Goal: Information Seeking & Learning: Learn about a topic

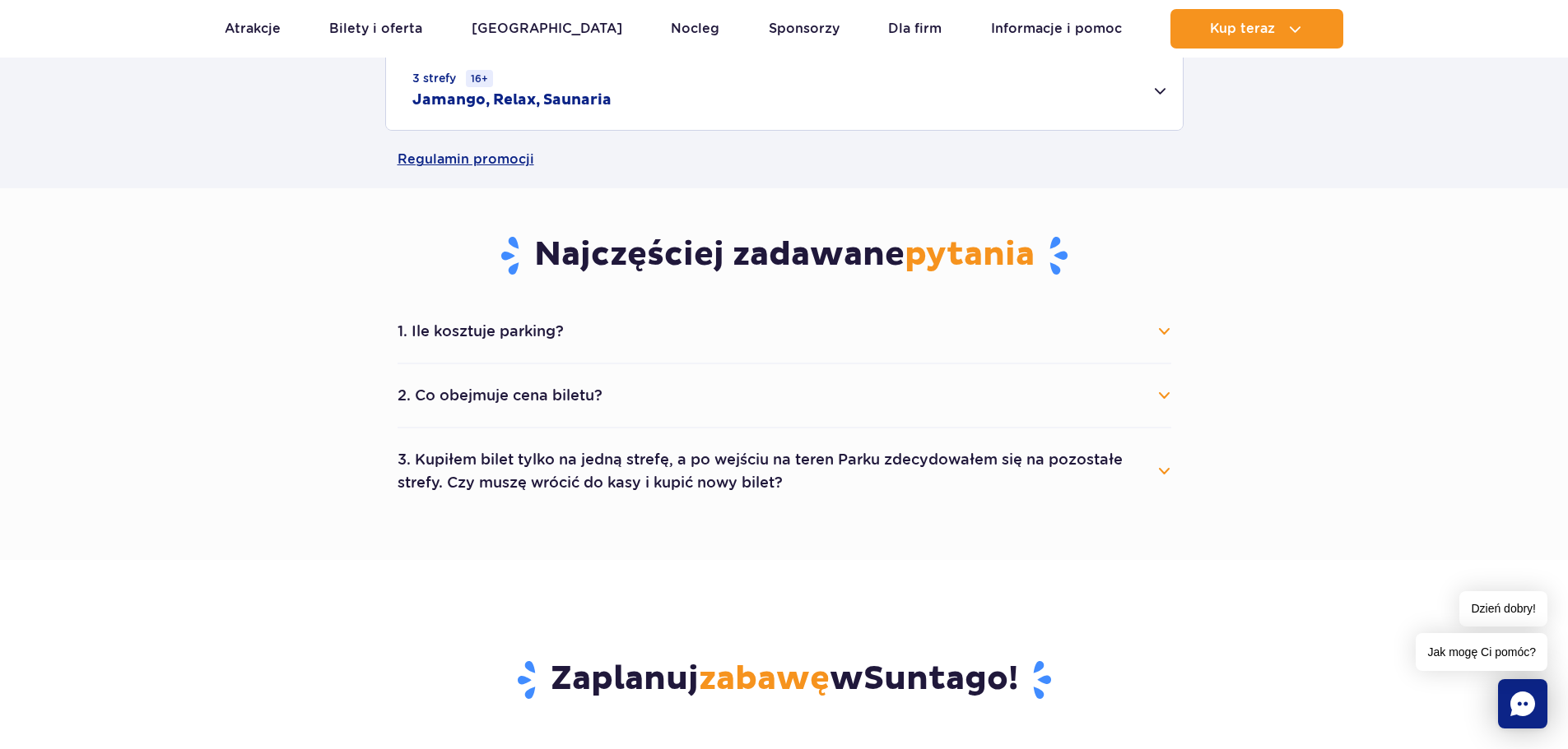
scroll to position [740, 0]
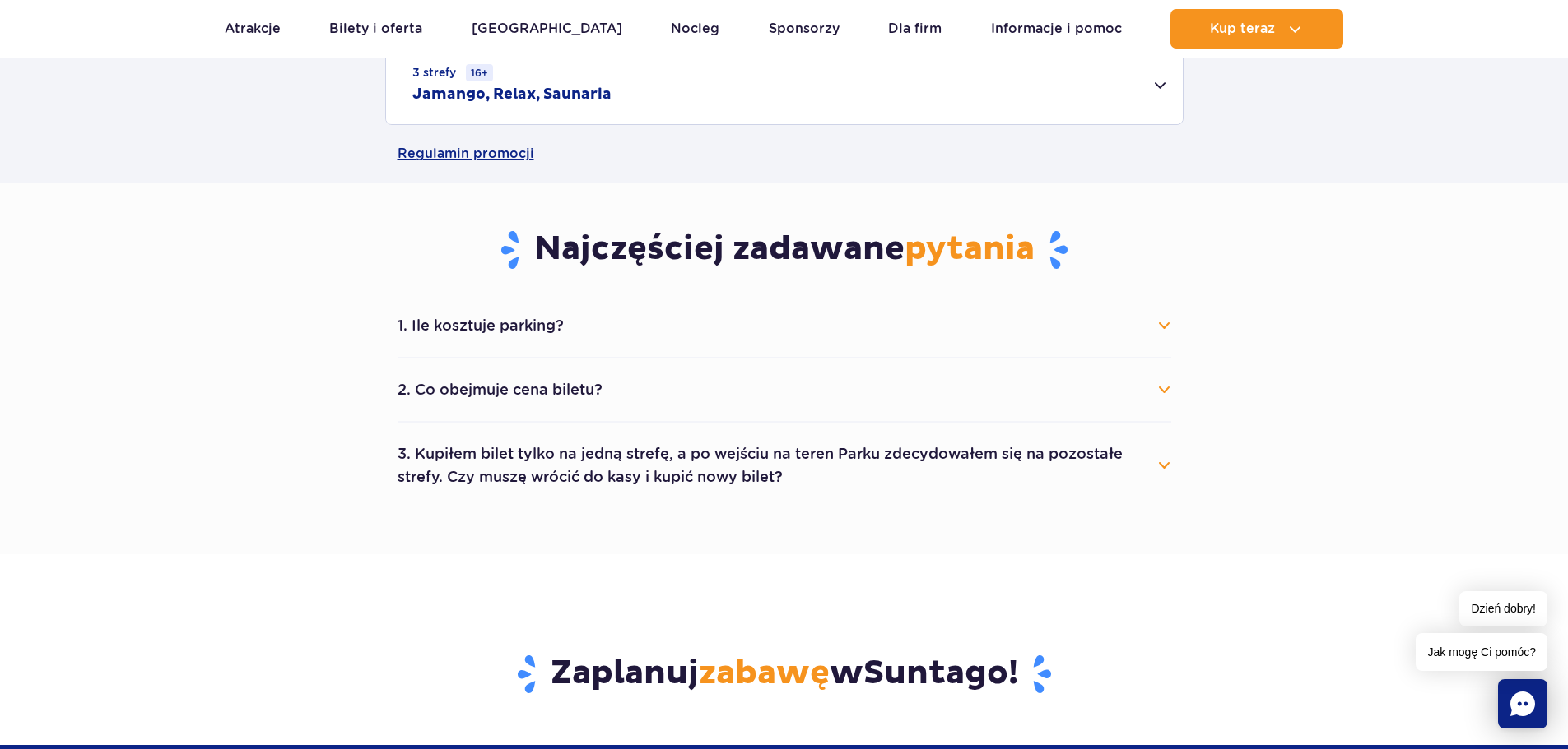
click at [458, 315] on button "1. Ile kosztuje parking?" at bounding box center [784, 326] width 773 height 36
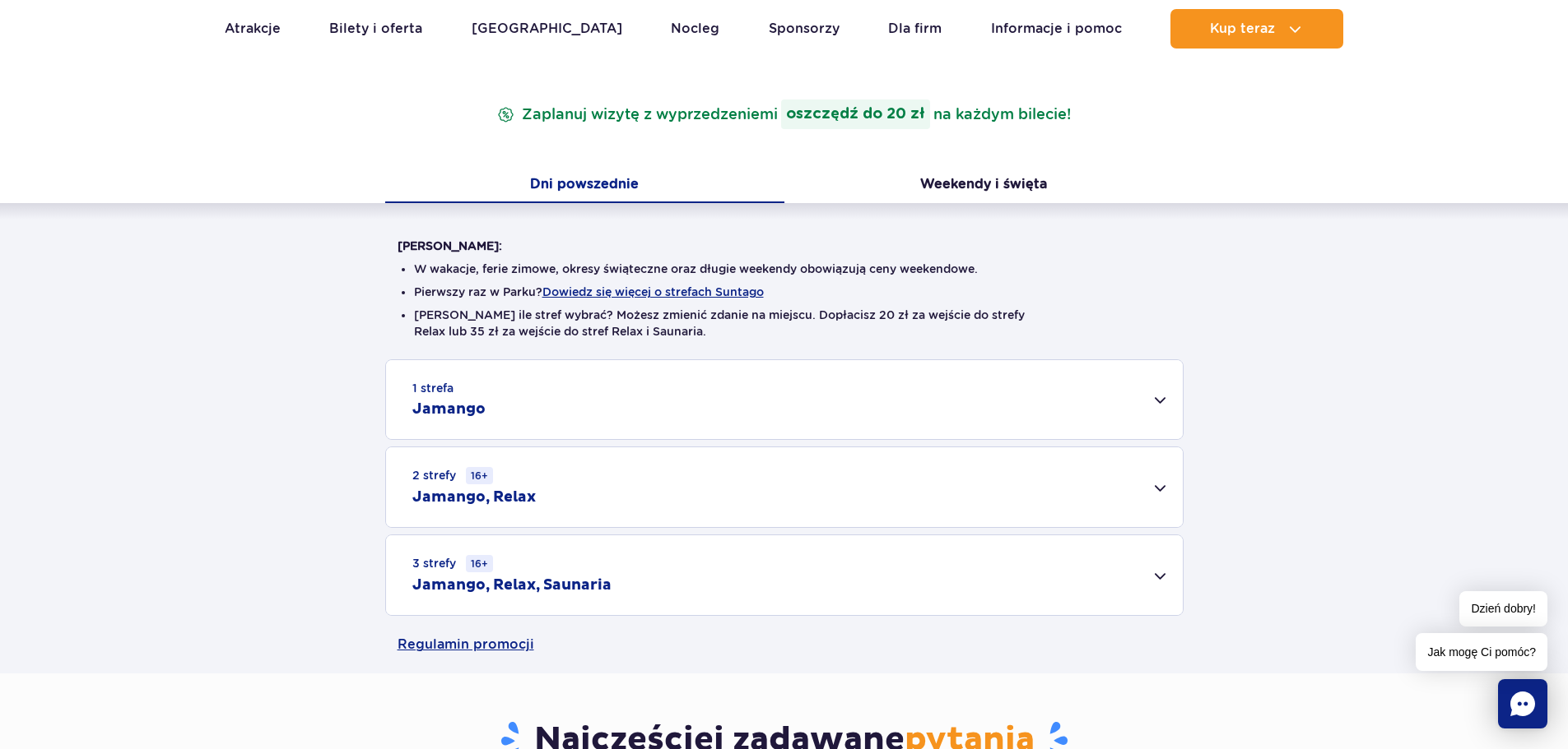
scroll to position [247, 0]
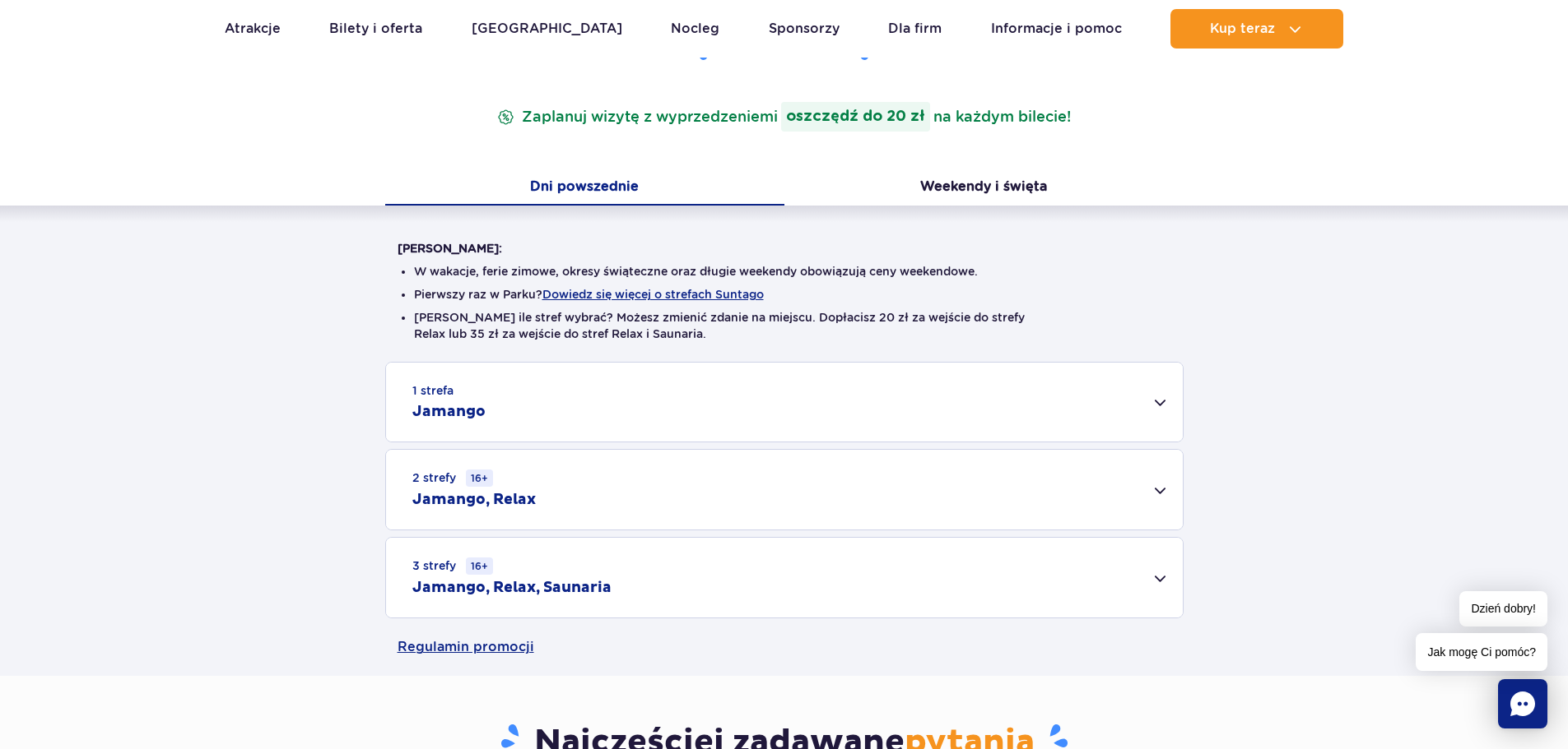
click at [640, 478] on div "2 strefy 16+ Jamango, Relax" at bounding box center [784, 490] width 797 height 80
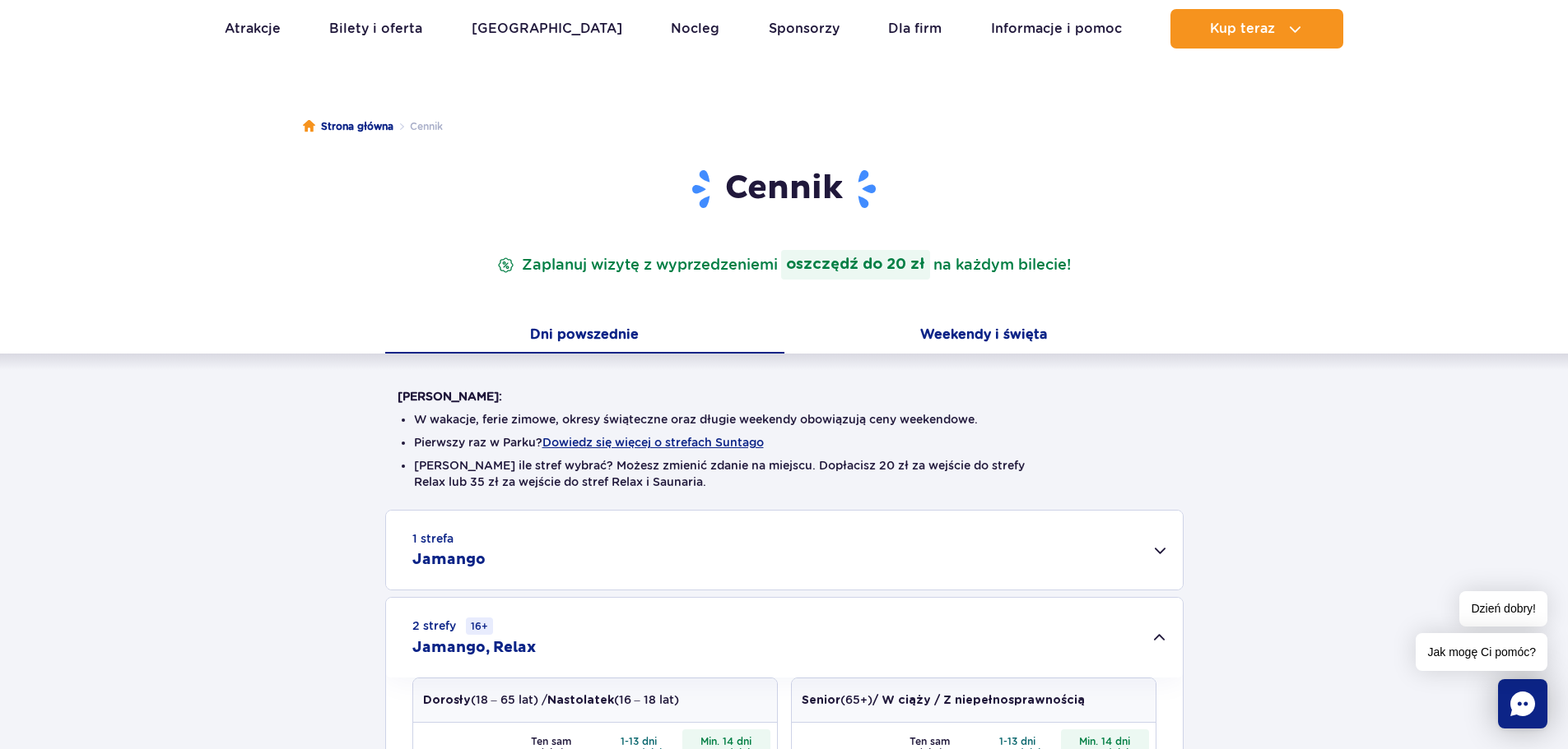
scroll to position [165, 0]
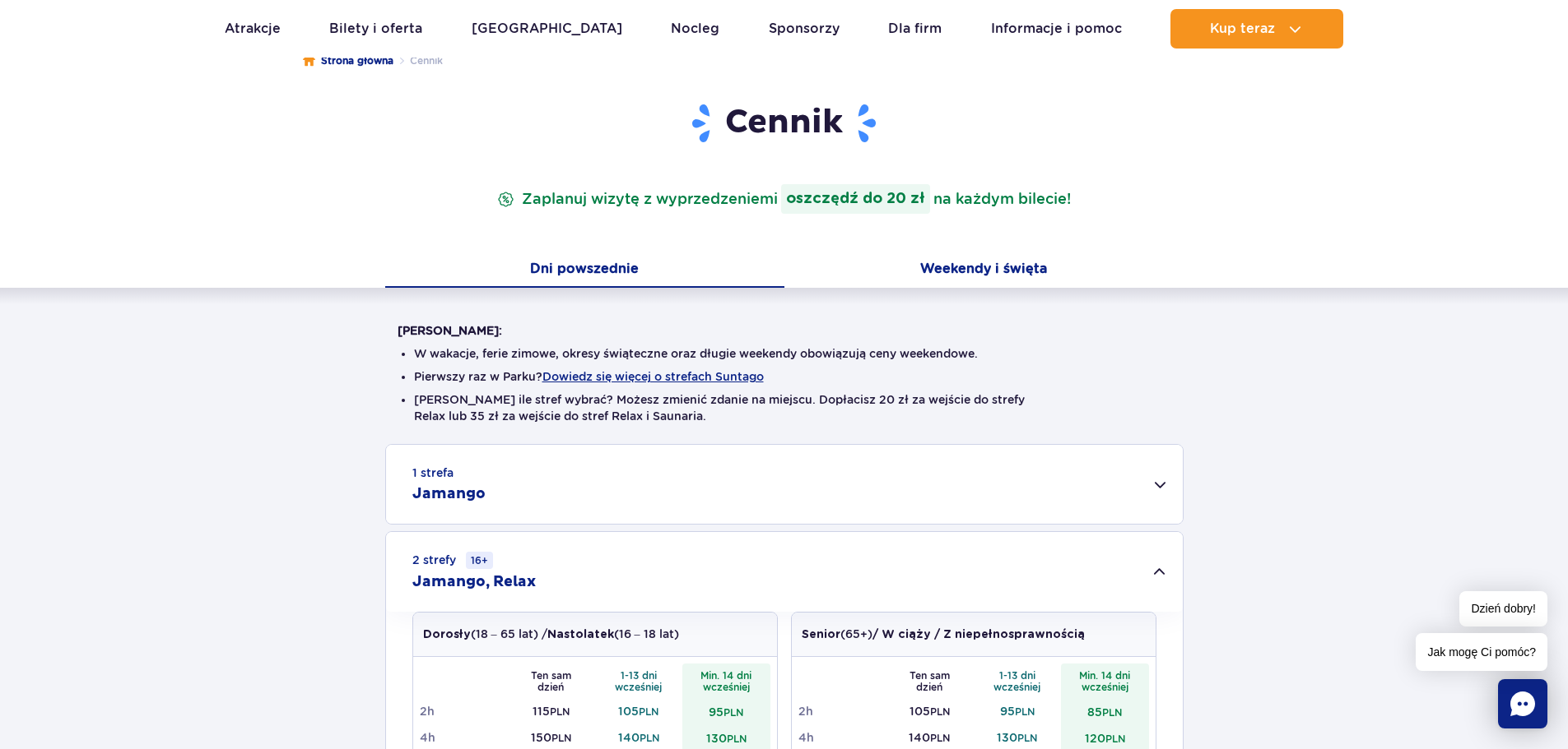
click at [884, 273] on button "Weekendy i święta" at bounding box center [984, 271] width 399 height 34
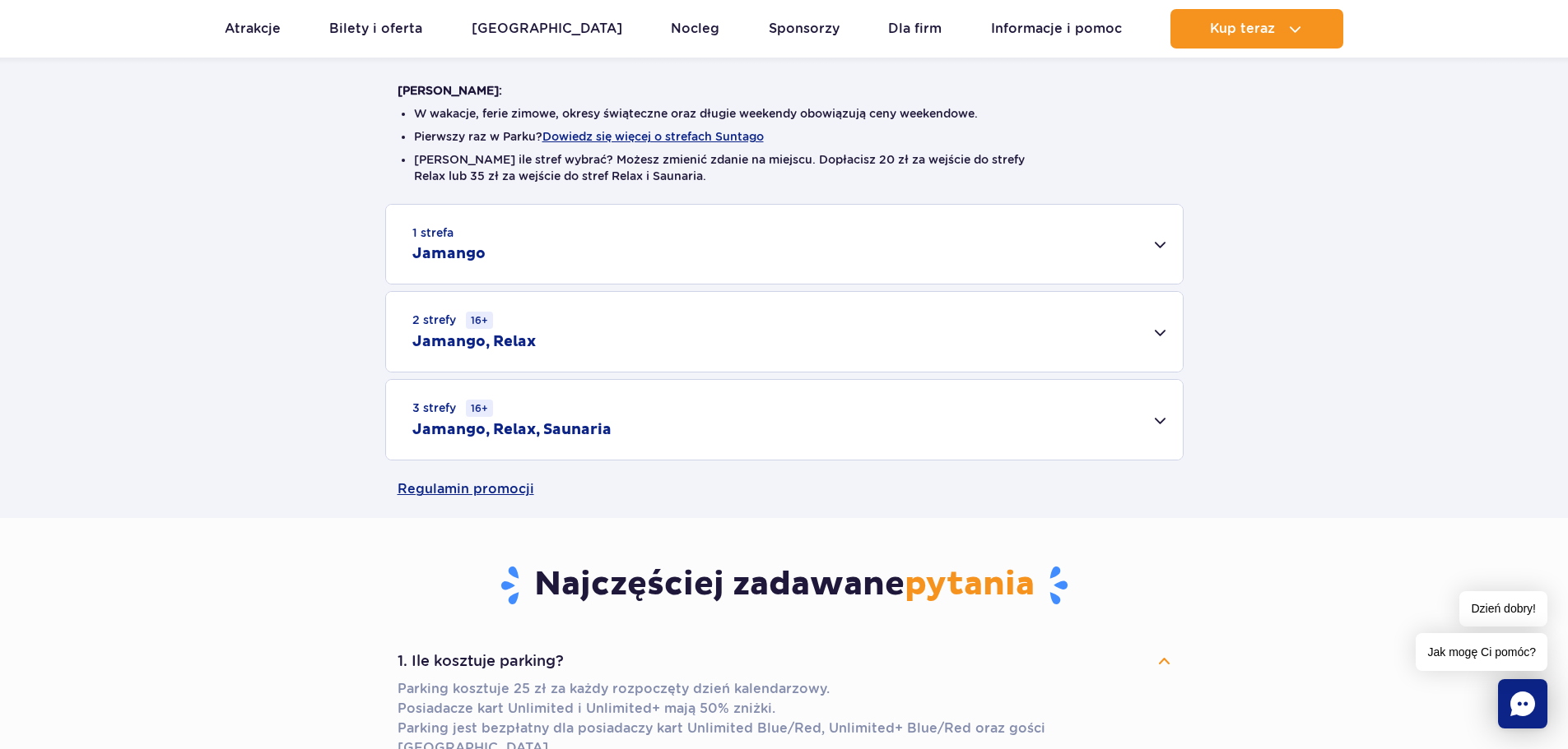
scroll to position [412, 0]
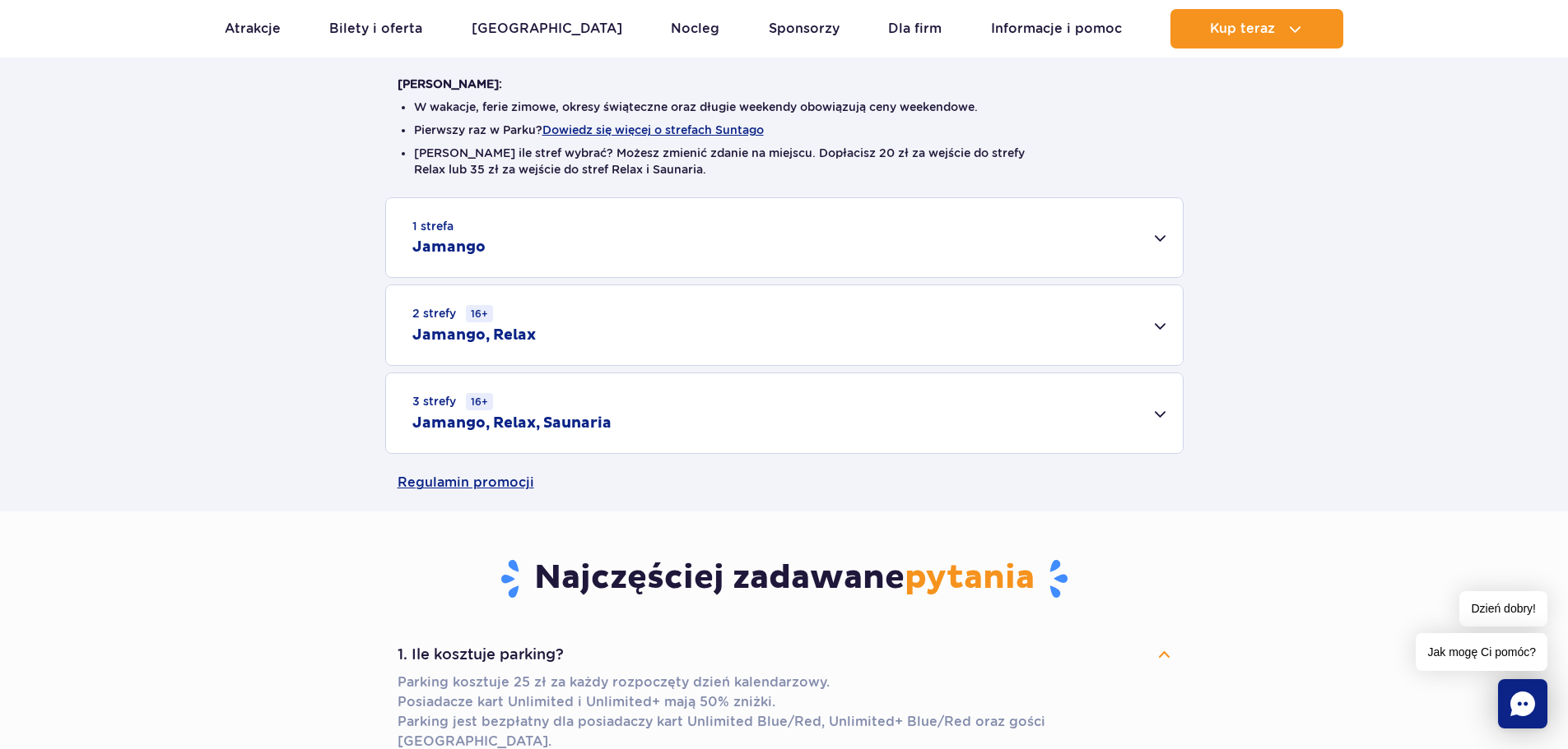
click at [767, 244] on div "1 strefa Jamango" at bounding box center [784, 237] width 797 height 79
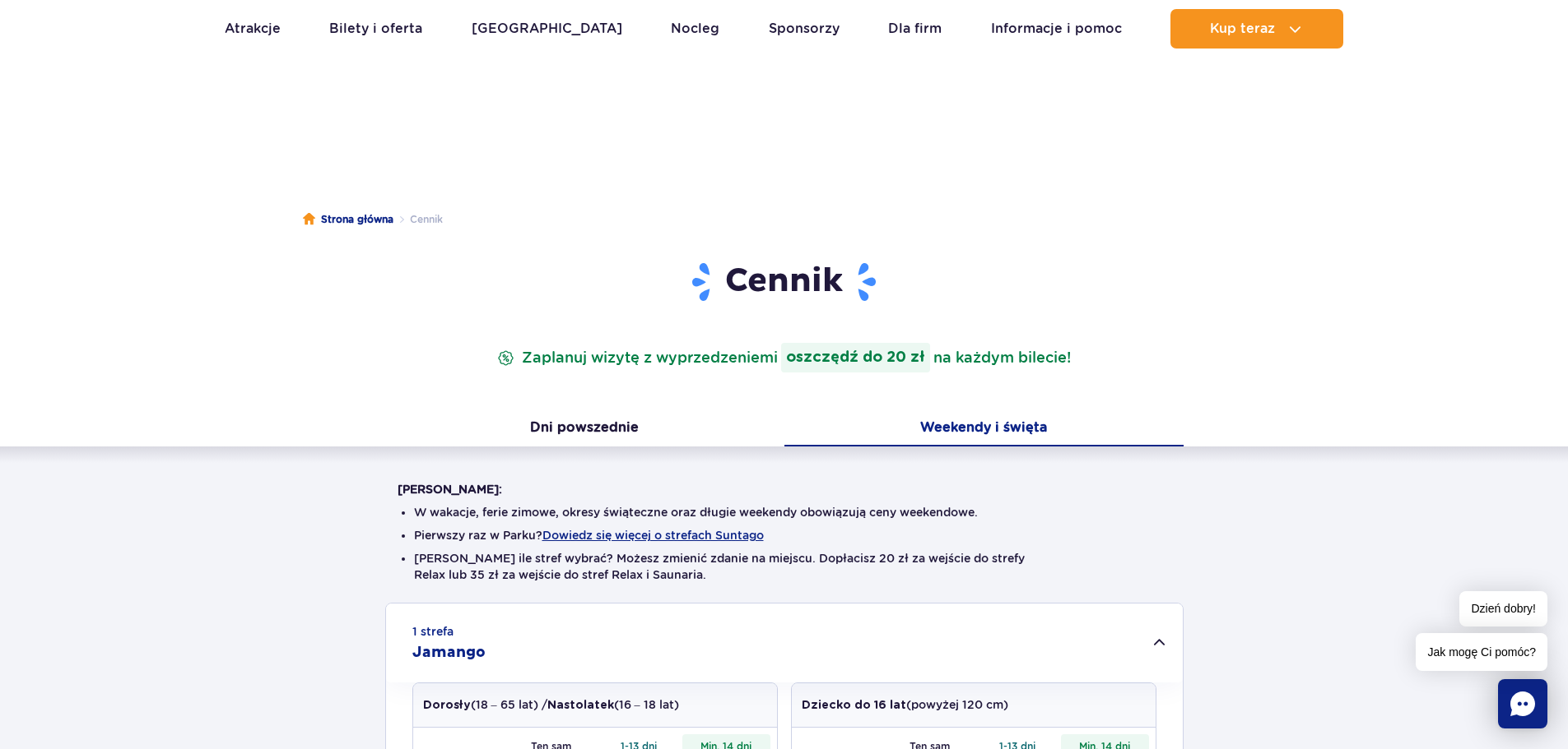
scroll to position [0, 0]
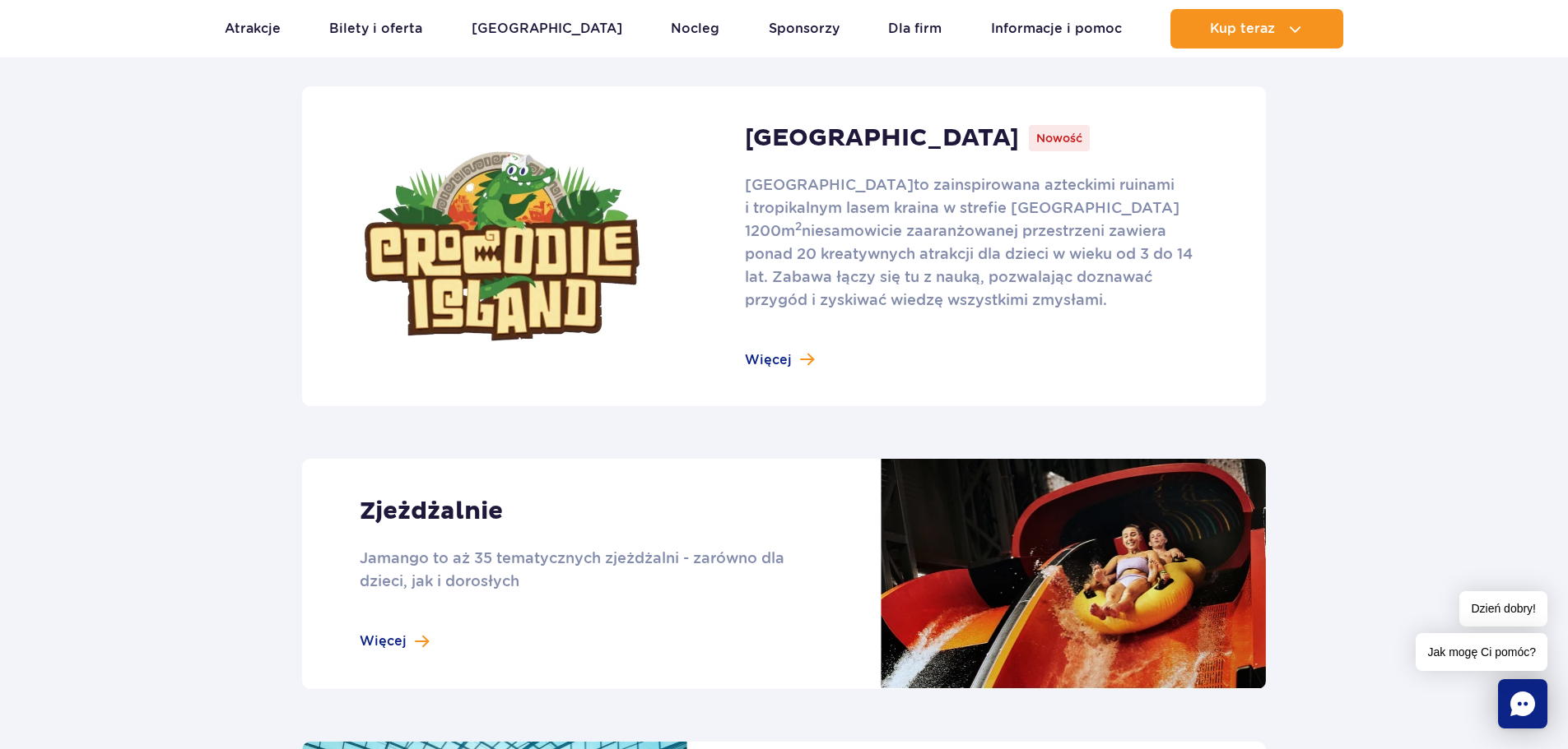
scroll to position [1069, 0]
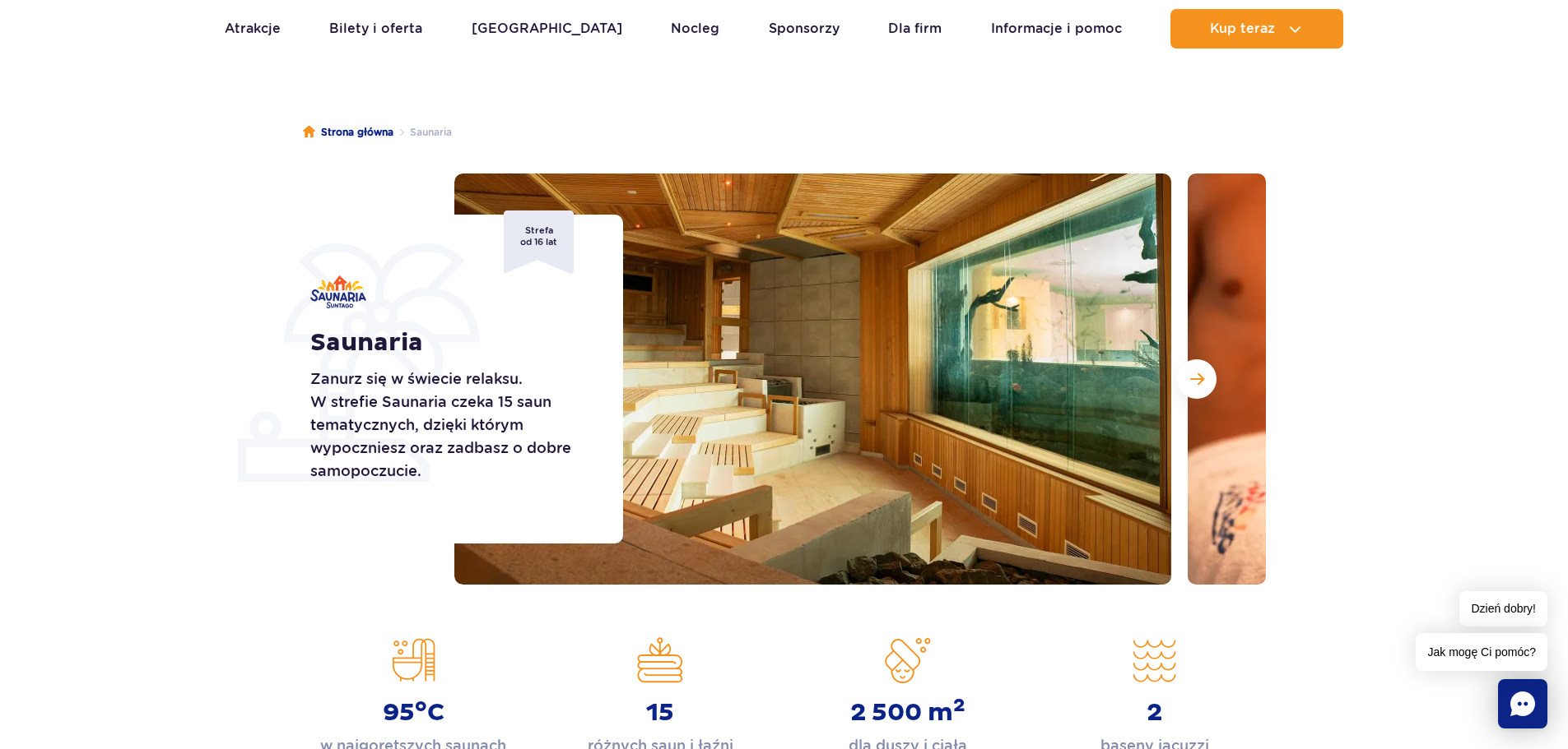
scroll to position [82, 0]
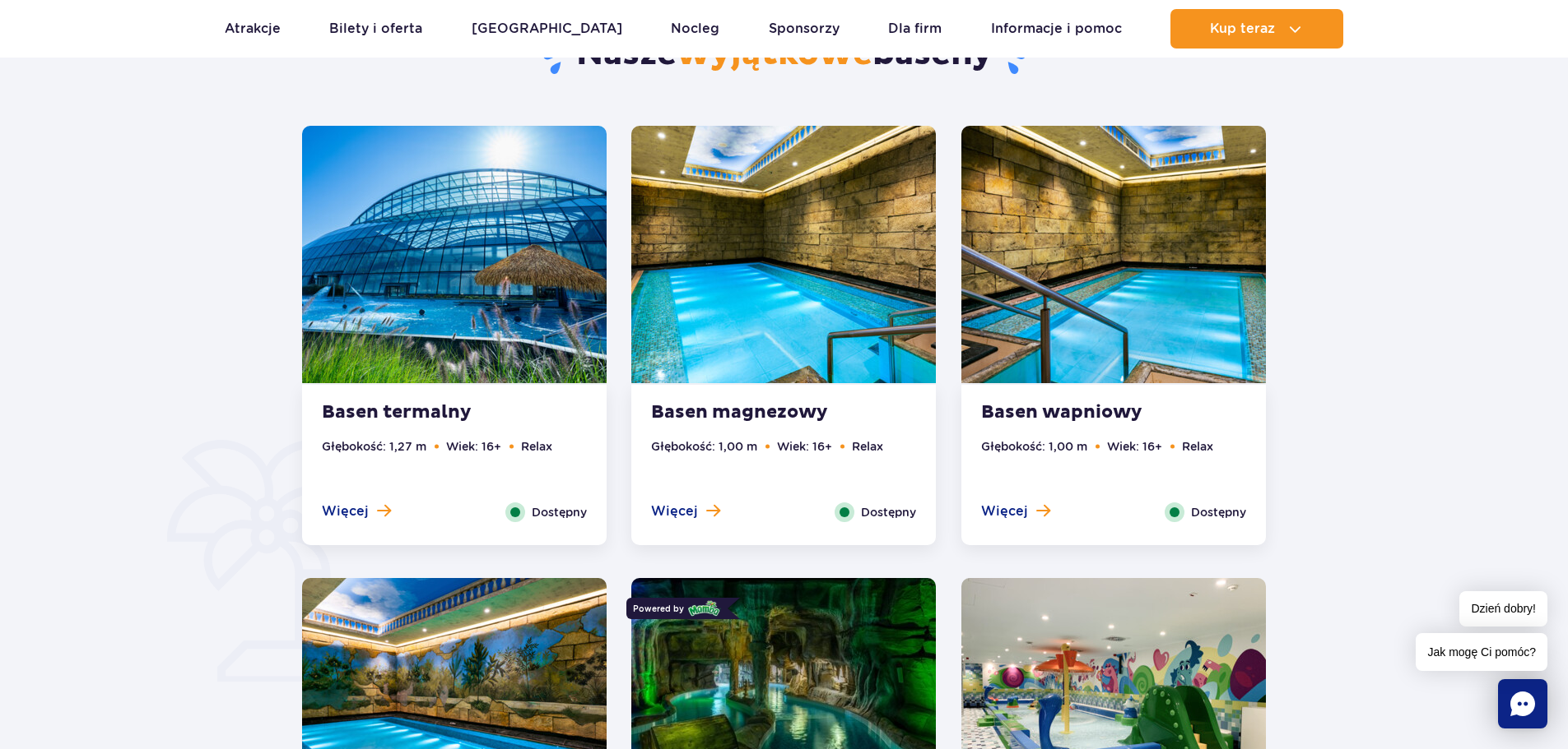
scroll to position [987, 0]
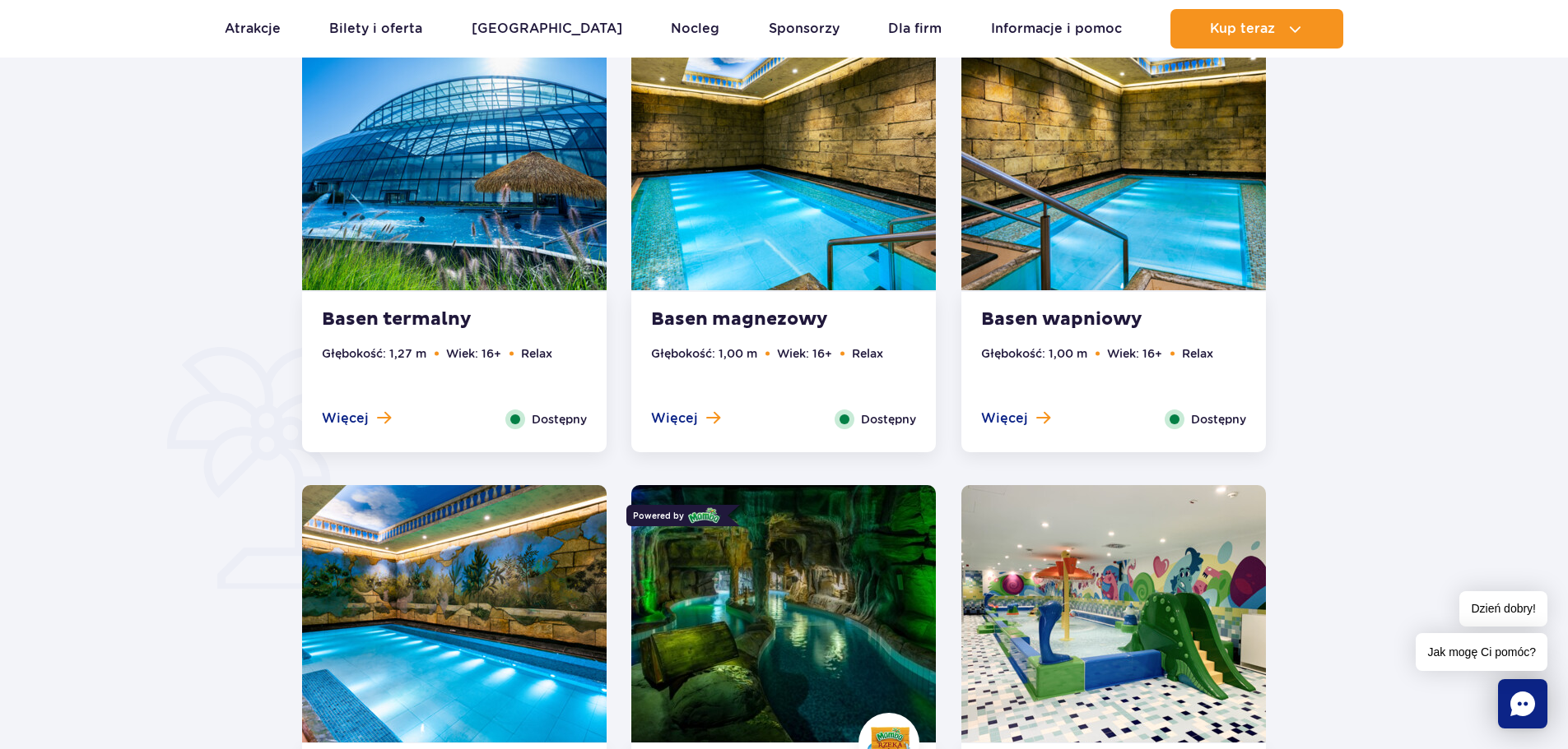
drag, startPoint x: 344, startPoint y: 411, endPoint x: 355, endPoint y: 418, distance: 13.0
click at [355, 418] on span "Więcej" at bounding box center [345, 418] width 47 height 18
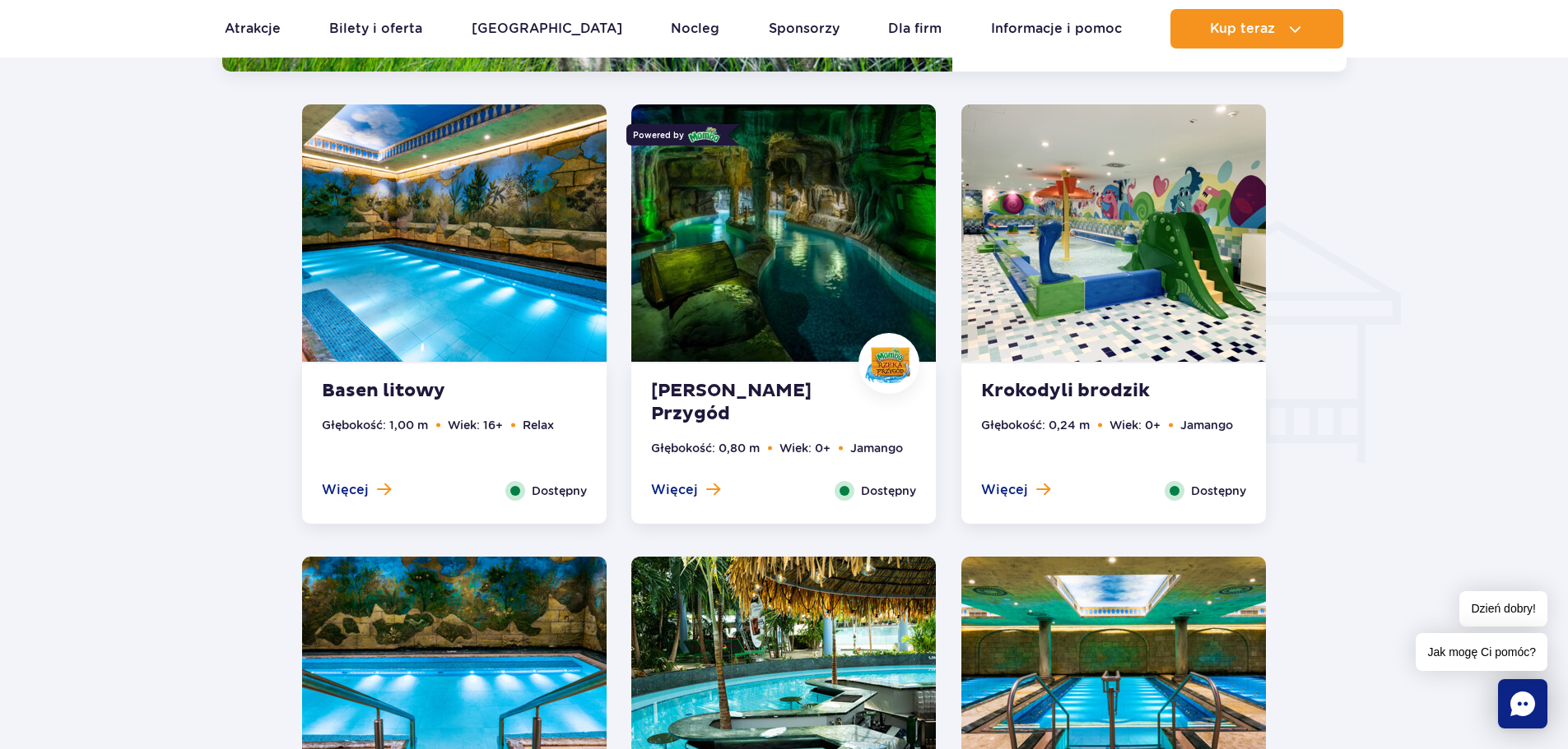
scroll to position [1872, 0]
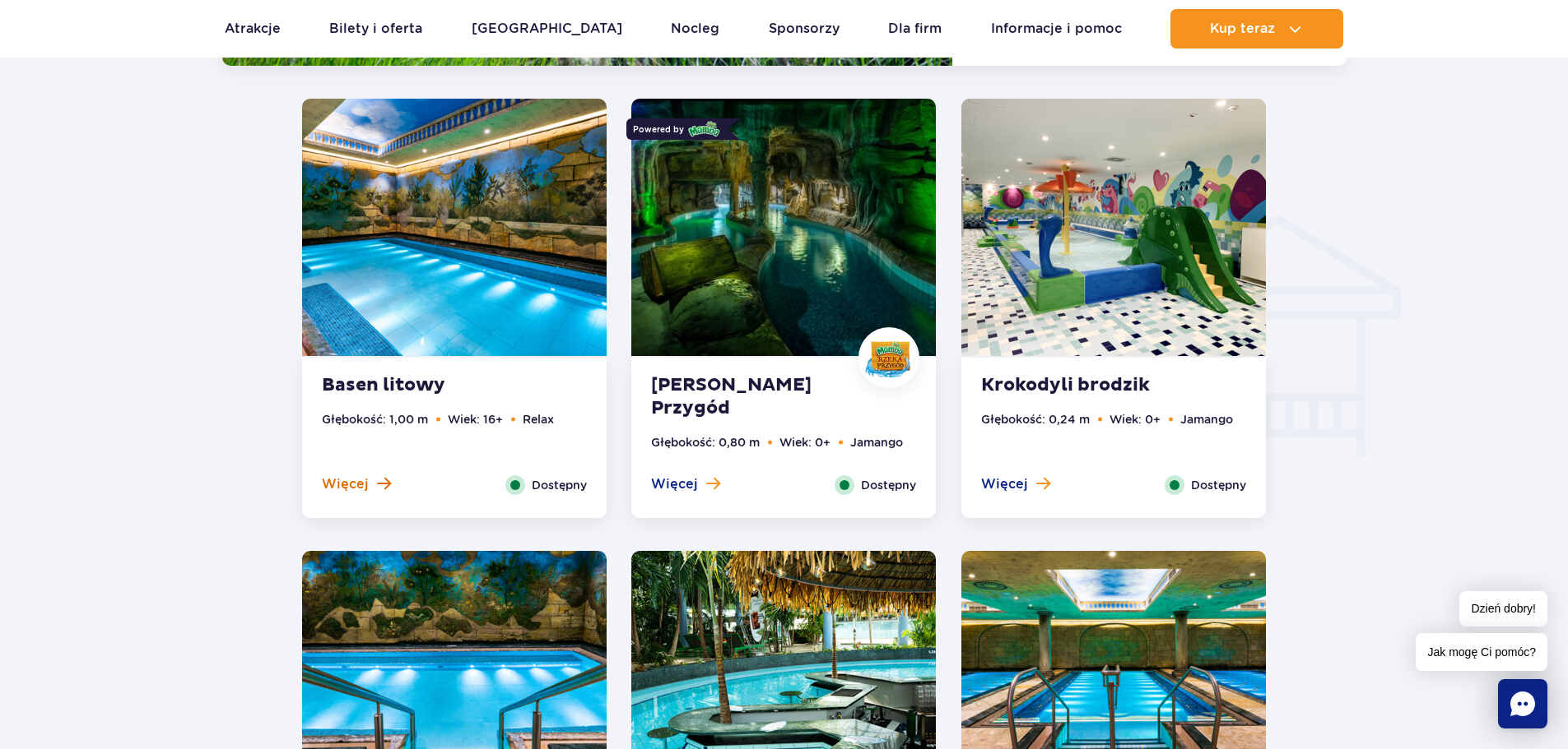
click at [331, 480] on span "Więcej" at bounding box center [345, 484] width 47 height 18
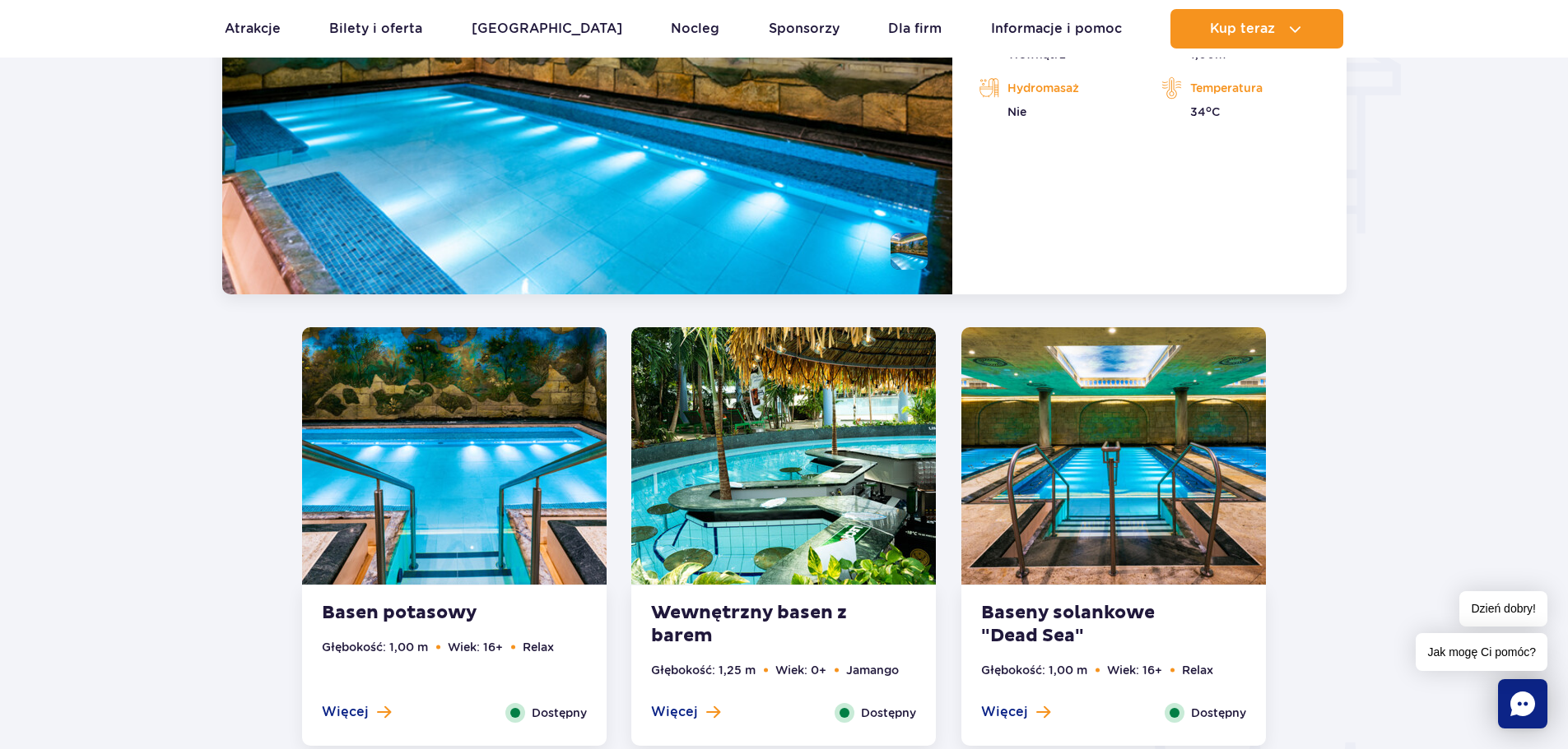
scroll to position [2241, 0]
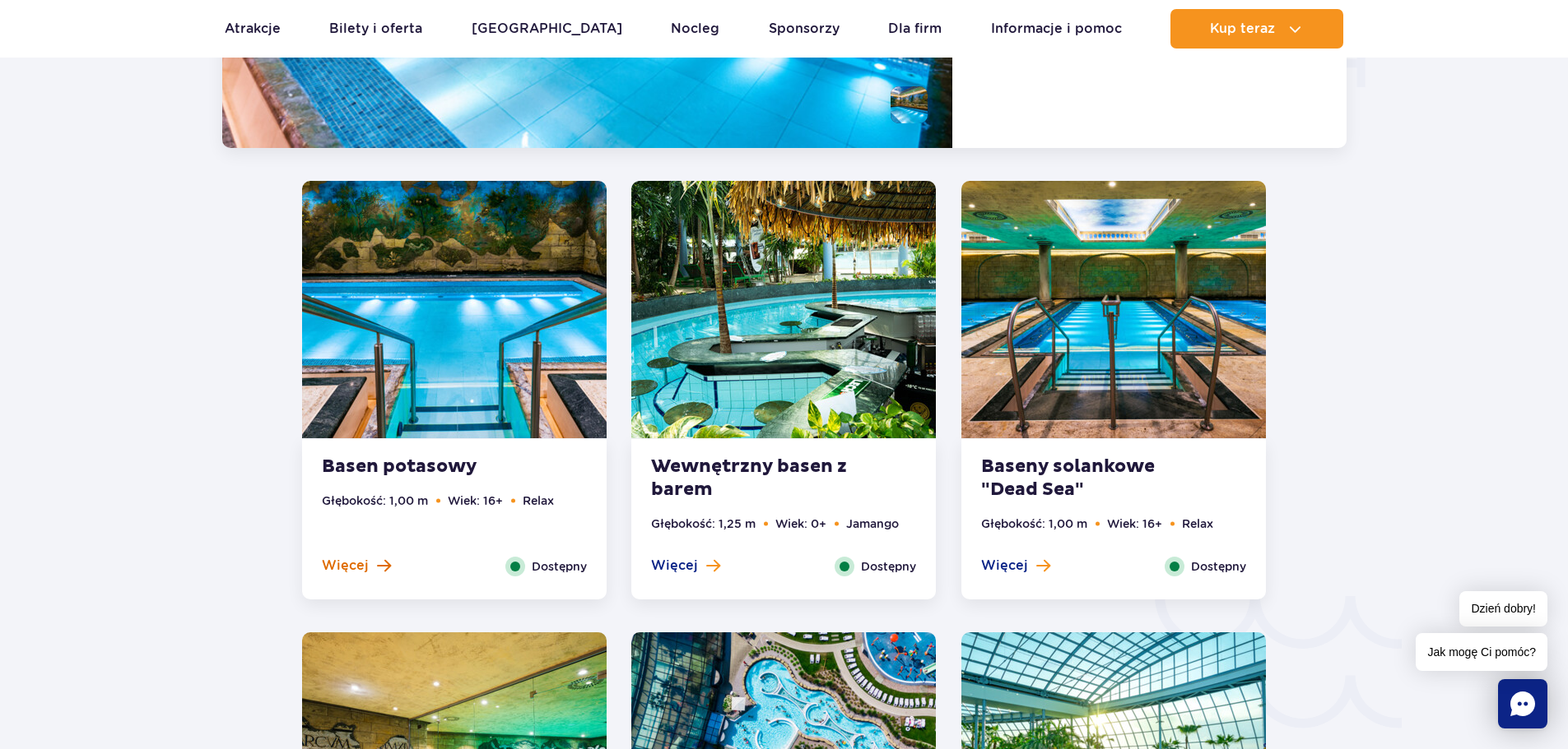
click at [358, 569] on span "Więcej" at bounding box center [345, 565] width 47 height 18
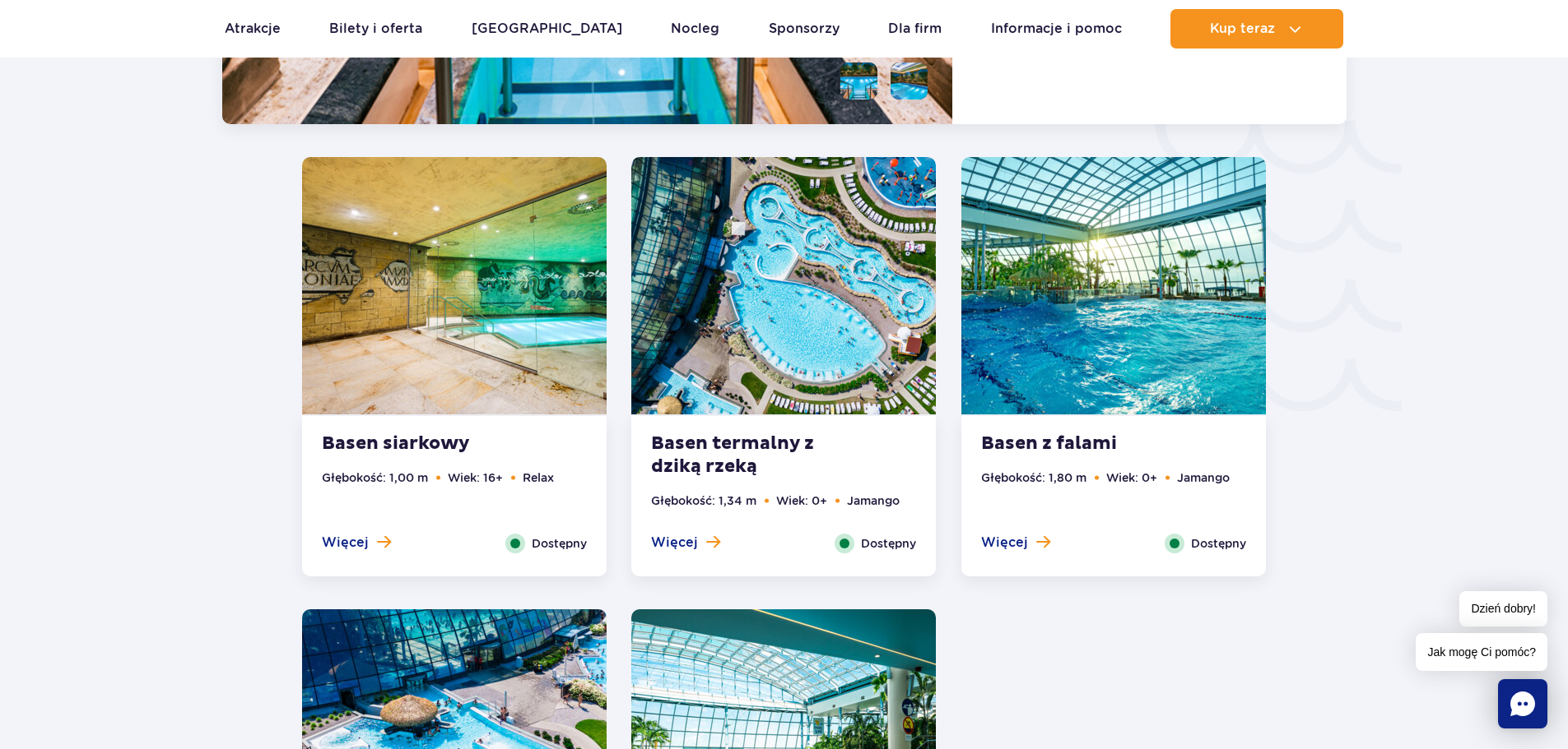
scroll to position [2776, 0]
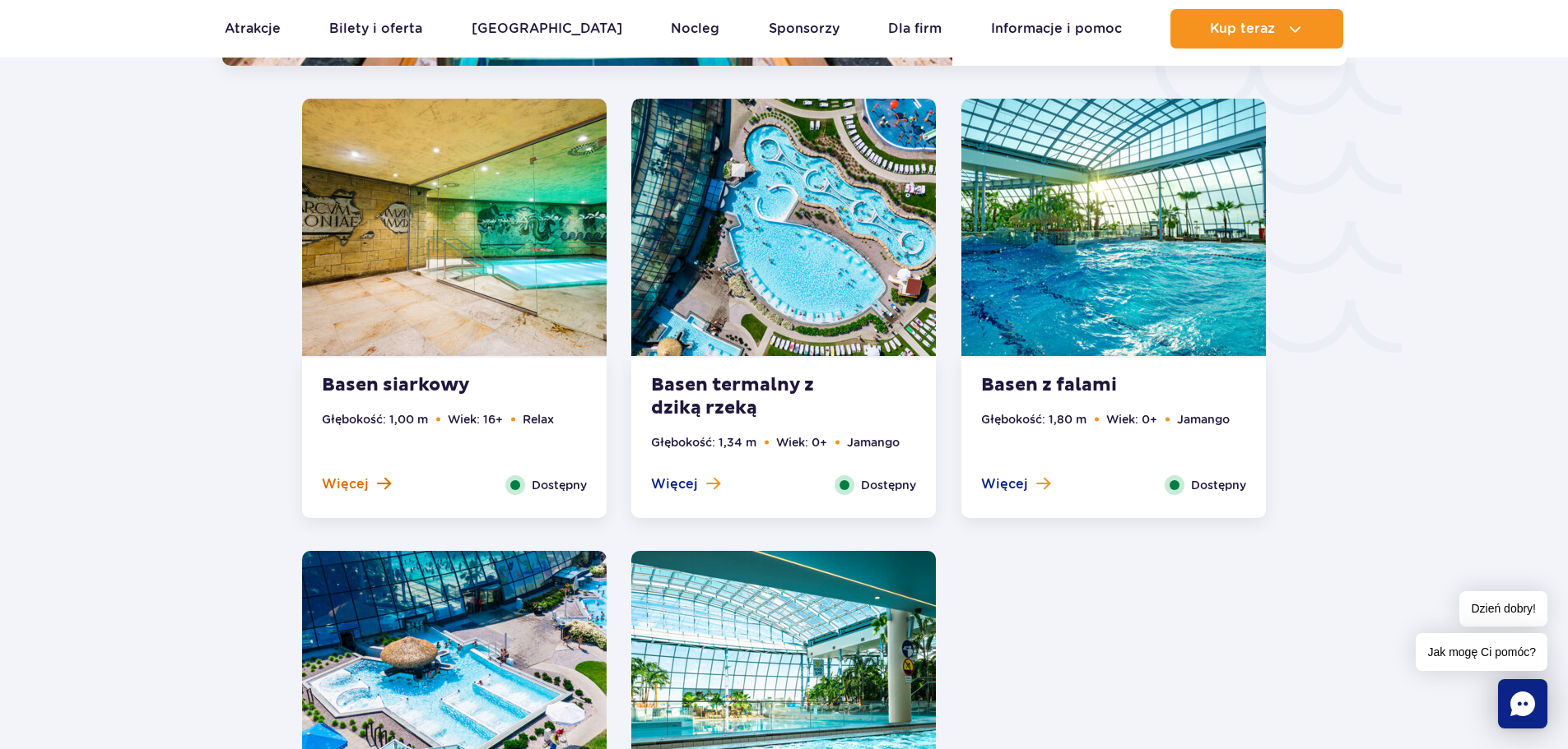
click at [377, 481] on span at bounding box center [383, 484] width 14 height 15
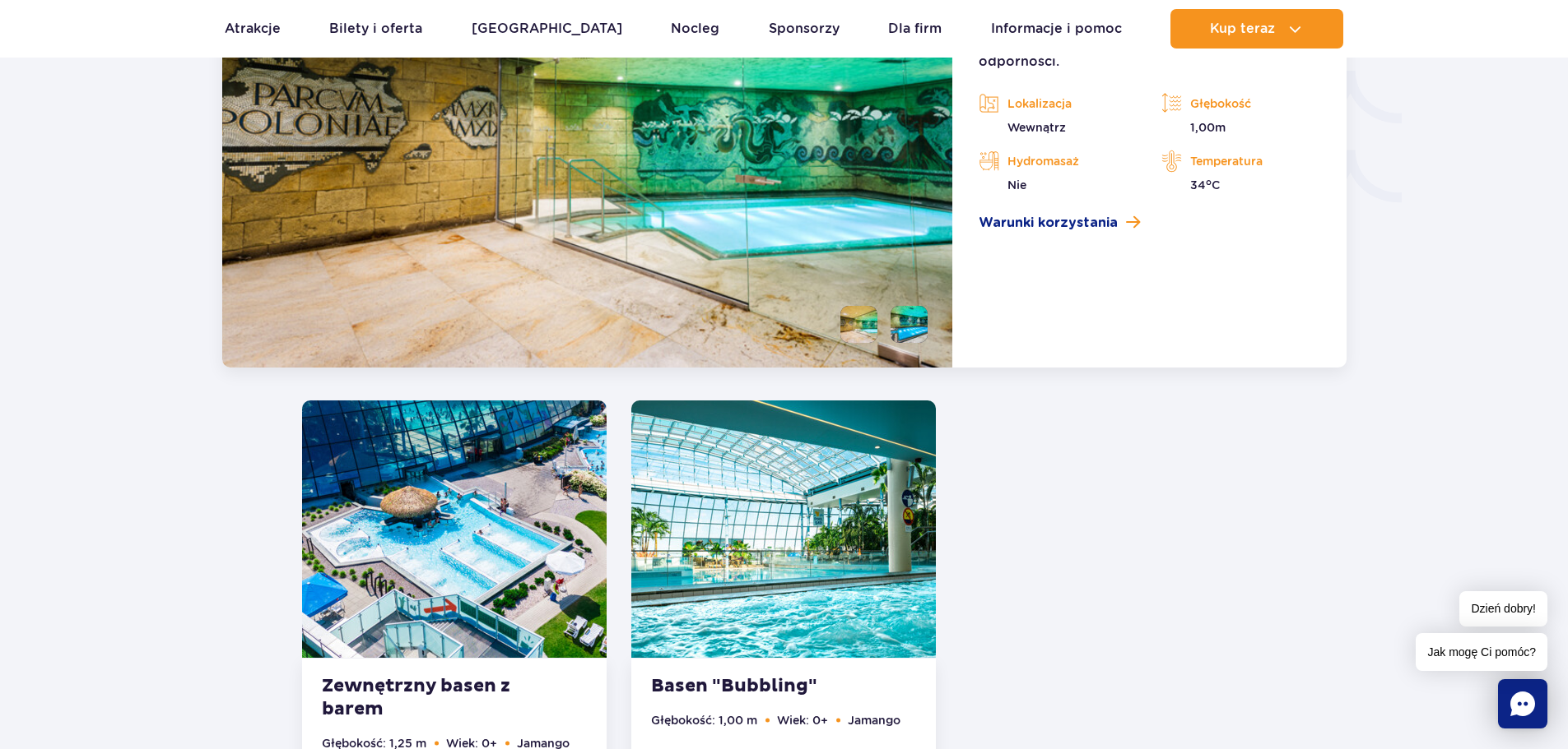
scroll to position [3146, 0]
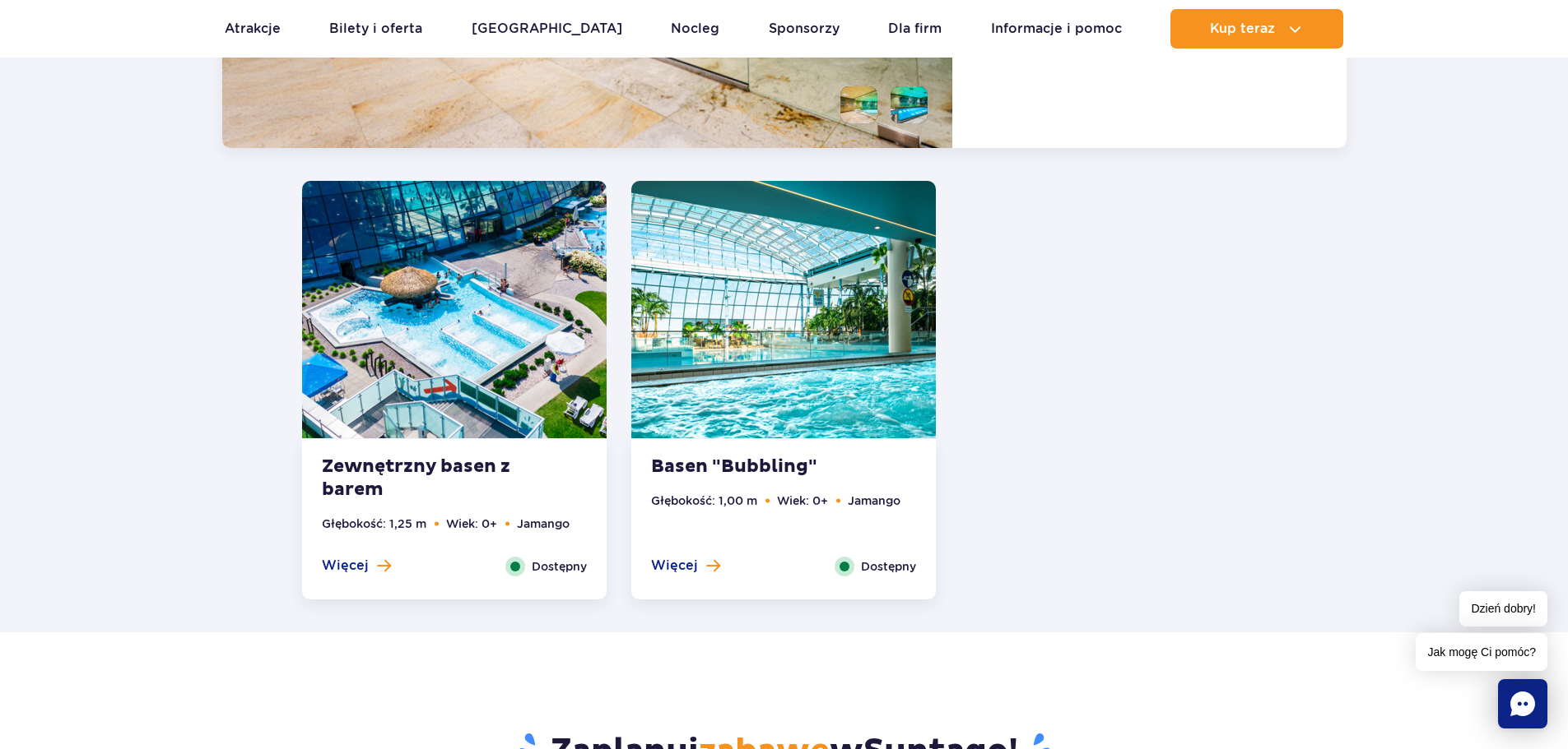
click at [653, 576] on div "Więcej Zamknij" at bounding box center [685, 566] width 93 height 20
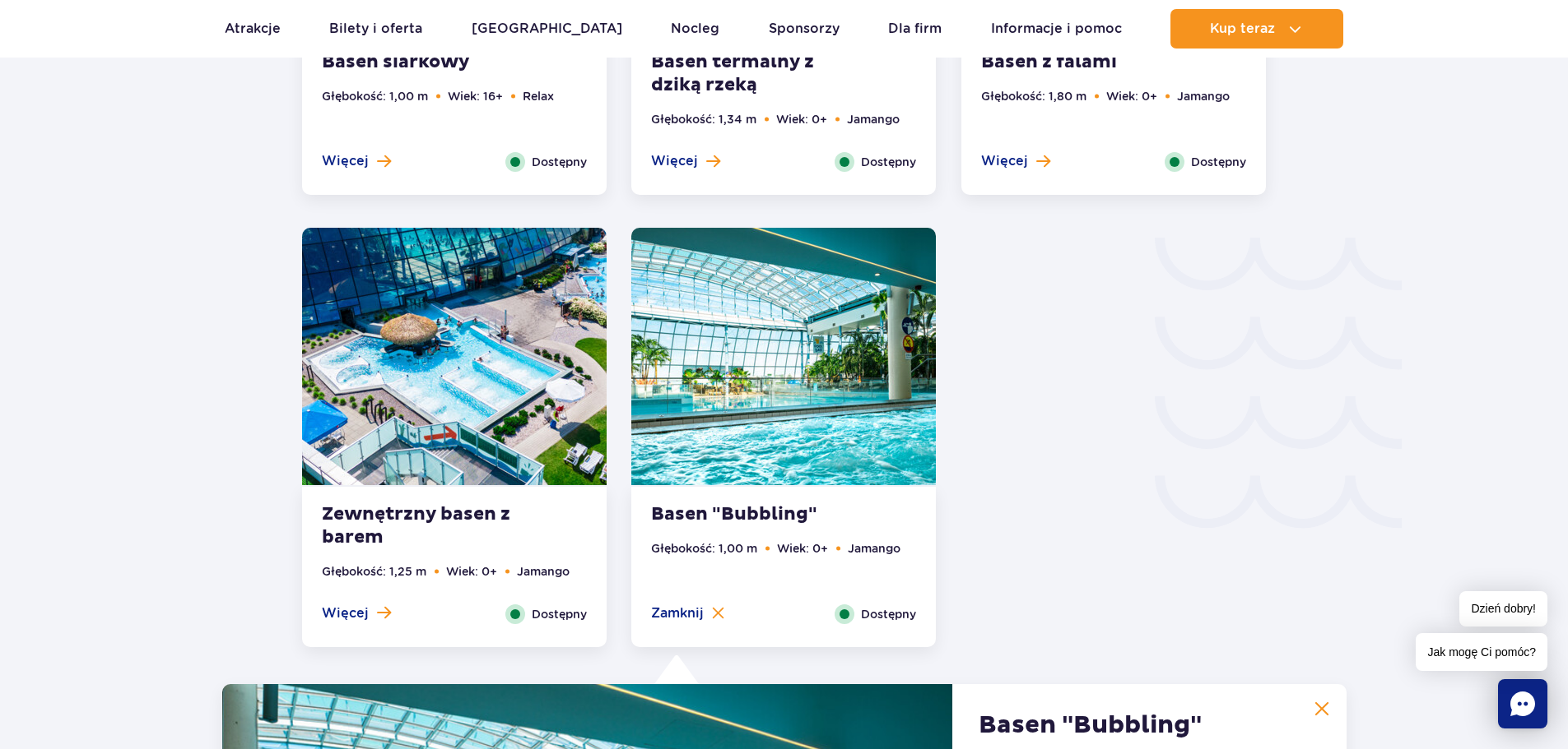
scroll to position [2281, 0]
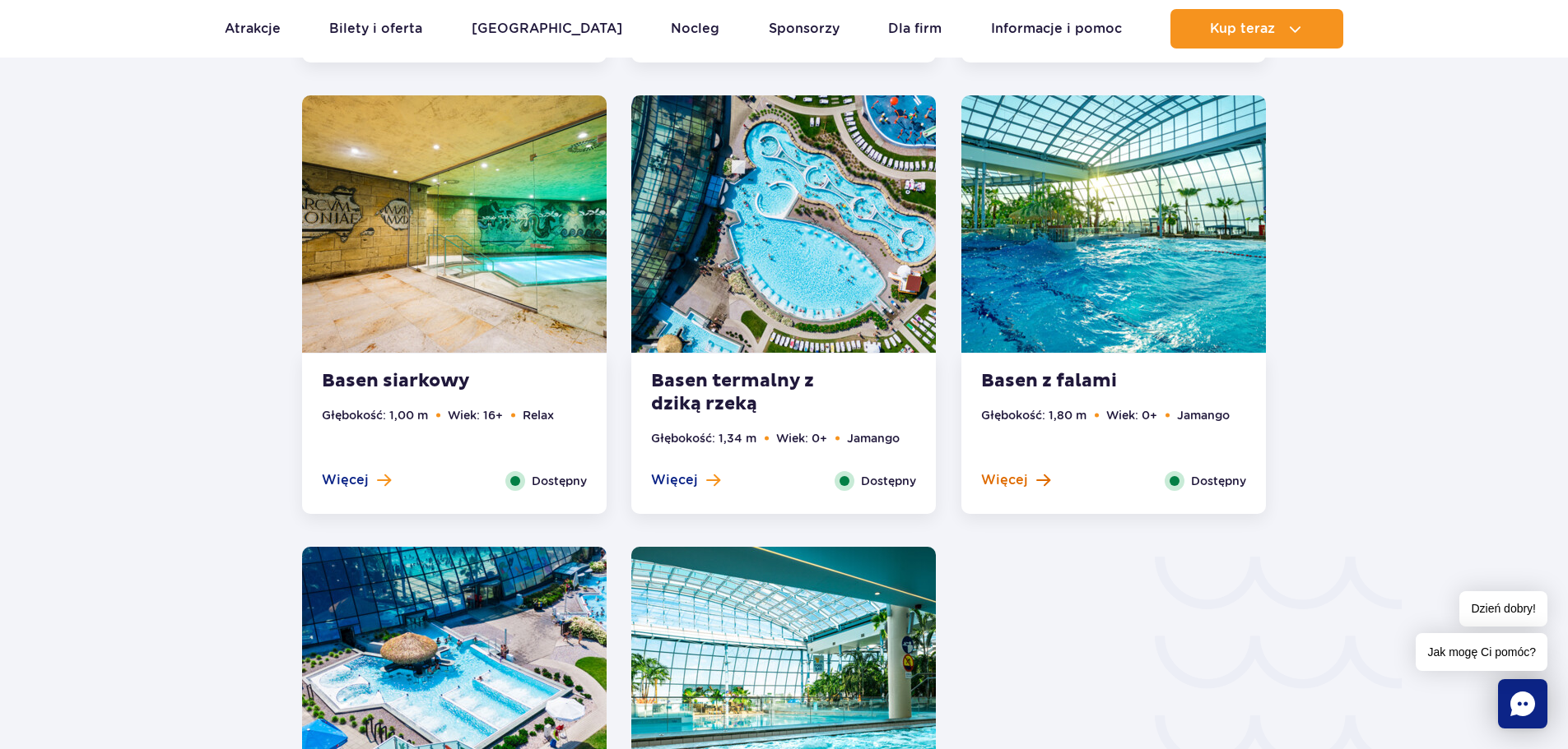
drag, startPoint x: 997, startPoint y: 478, endPoint x: 988, endPoint y: 489, distance: 14.2
click at [988, 489] on span "Więcej" at bounding box center [1004, 480] width 47 height 18
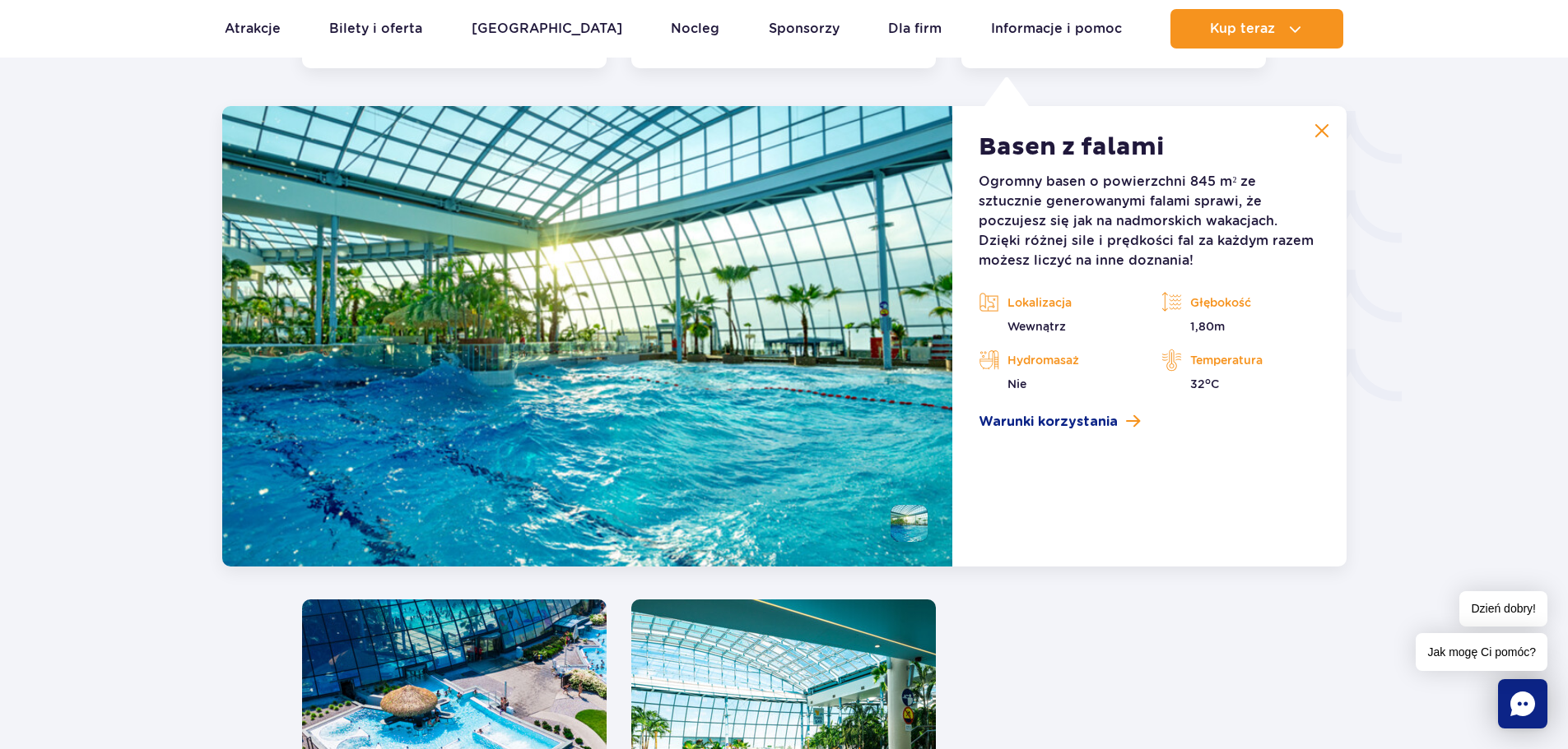
scroll to position [2734, 0]
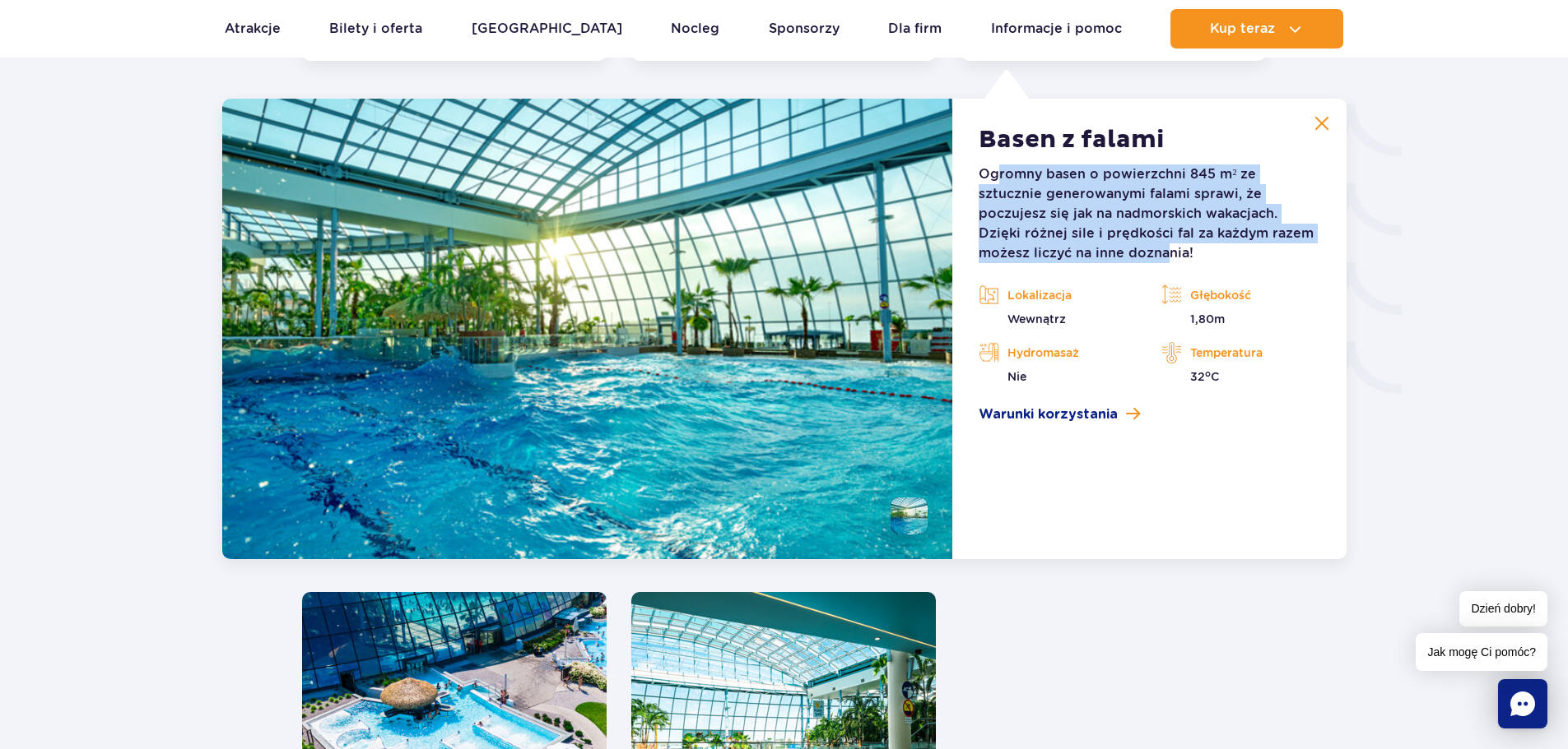
drag, startPoint x: 999, startPoint y: 168, endPoint x: 1055, endPoint y: 250, distance: 99.3
click at [1055, 250] on p "Ogromny basen o powierzchni 845 m² ze sztucznie generowanymi falami sprawi, że …" at bounding box center [1148, 214] width 340 height 99
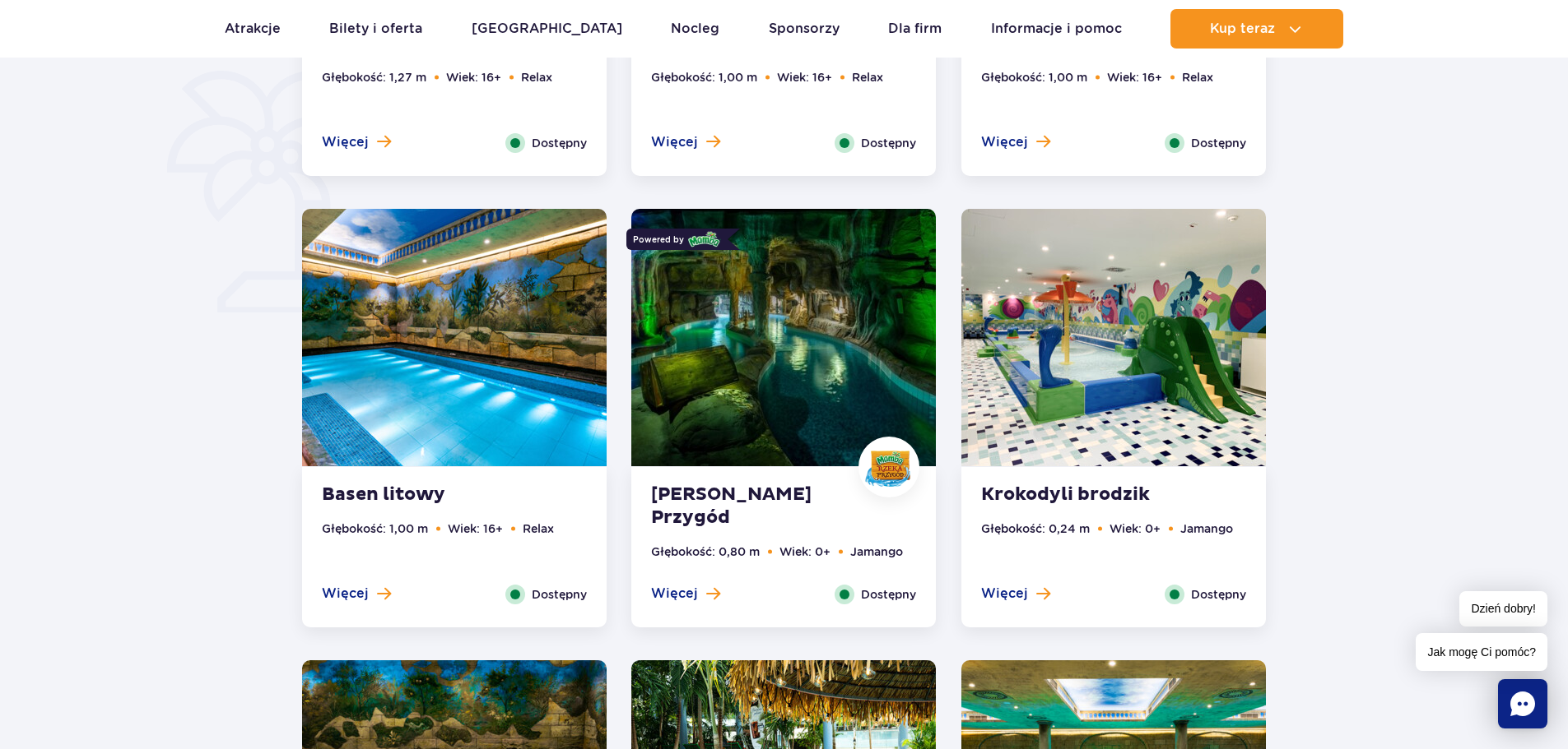
scroll to position [1254, 0]
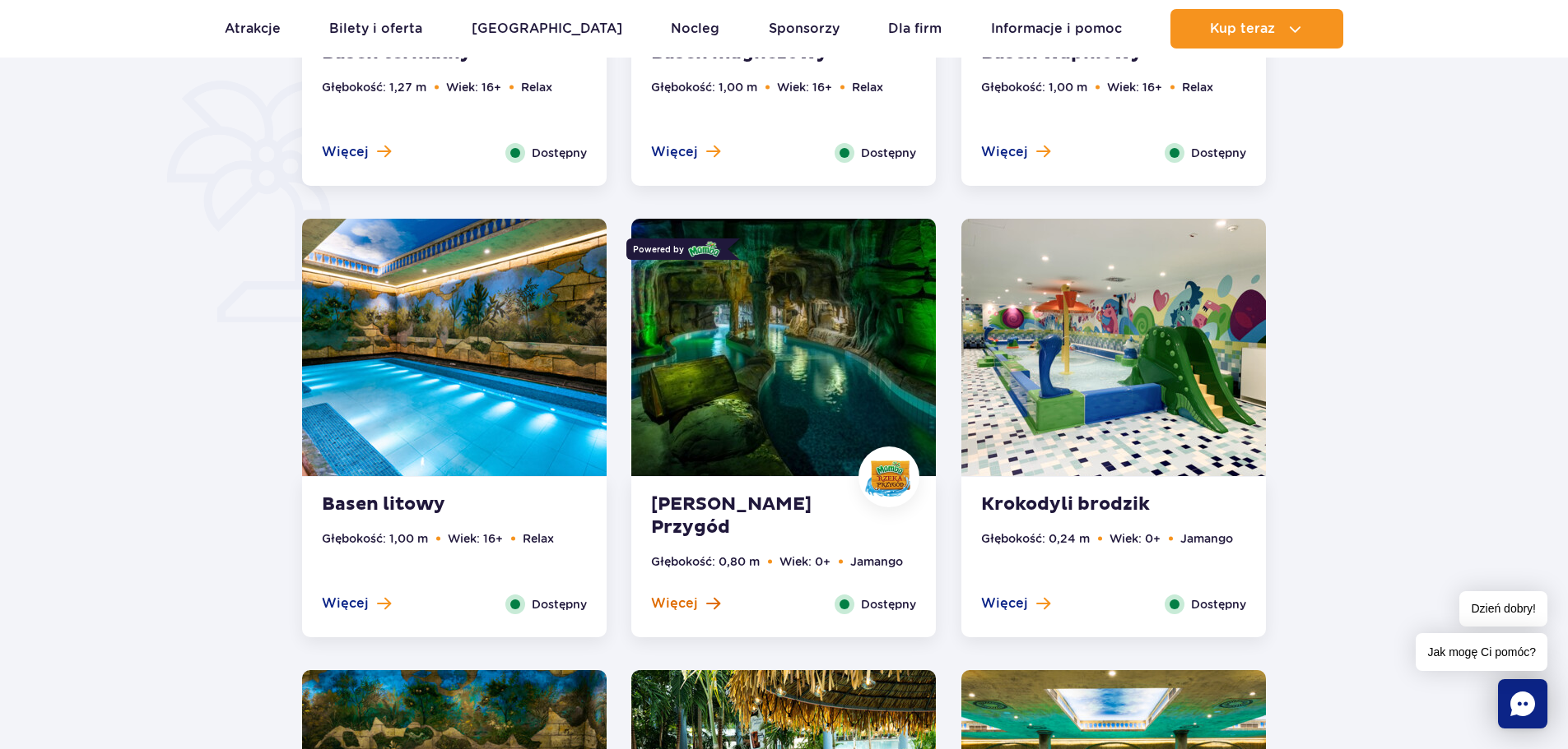
click at [673, 602] on span "Więcej" at bounding box center [674, 603] width 47 height 18
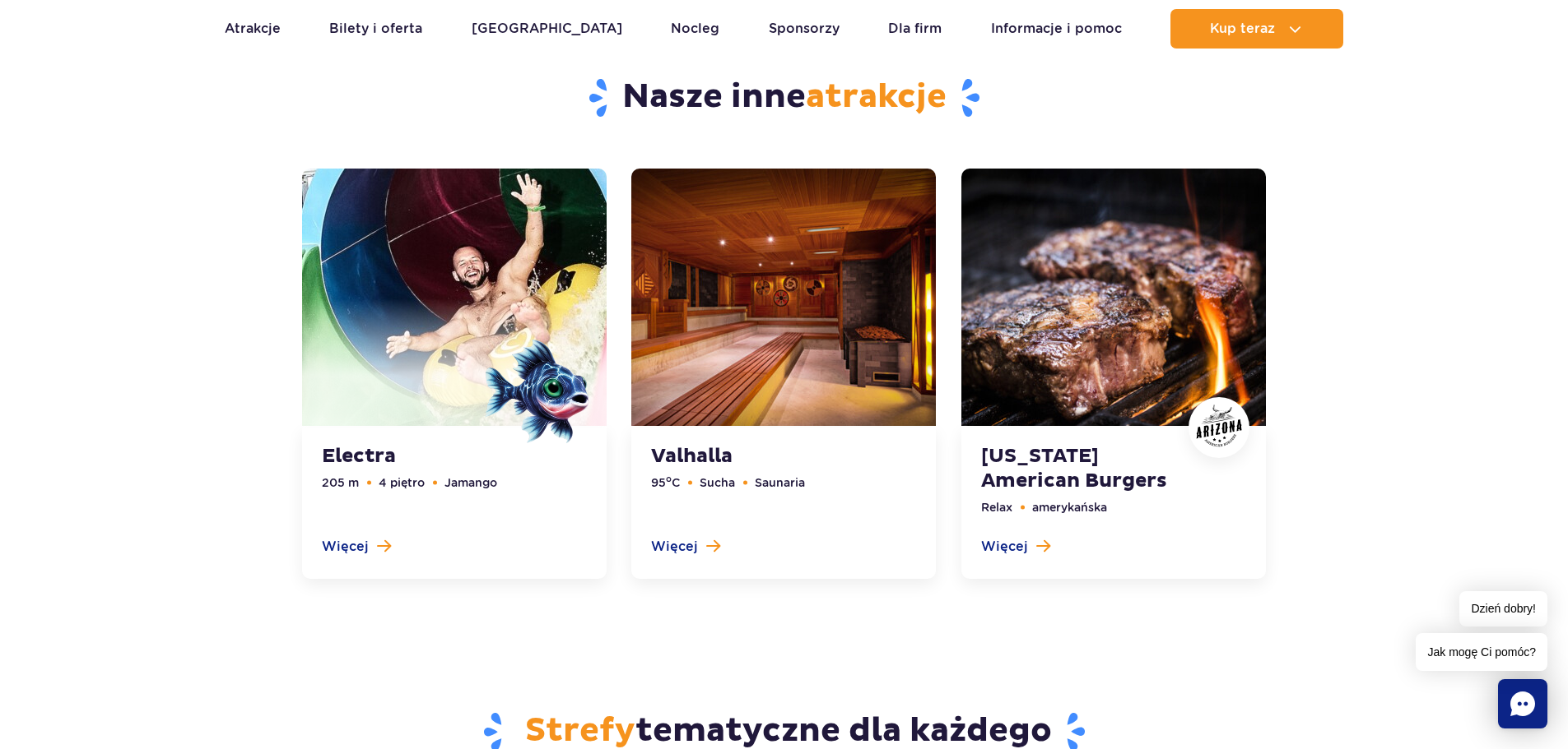
scroll to position [4299, 0]
